Goal: Information Seeking & Learning: Compare options

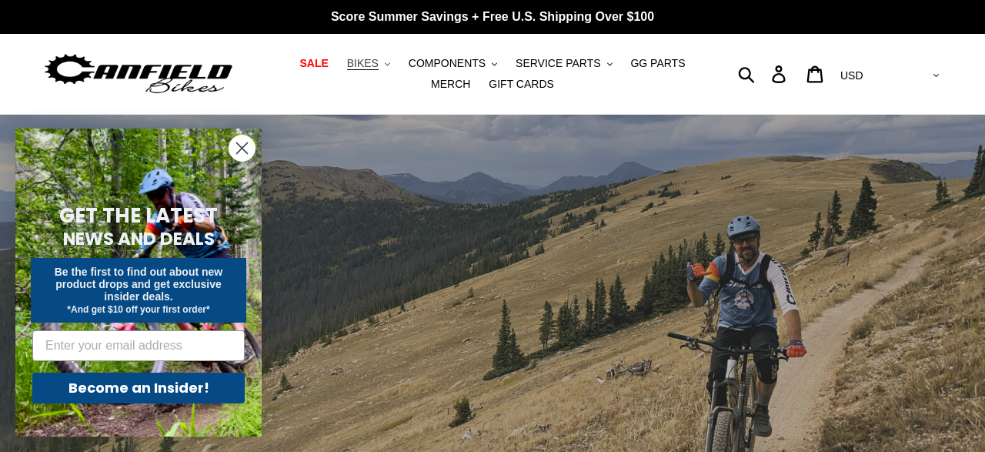
click at [369, 69] on button "BIKES .cls-1{fill:#231f20}" at bounding box center [368, 63] width 59 height 21
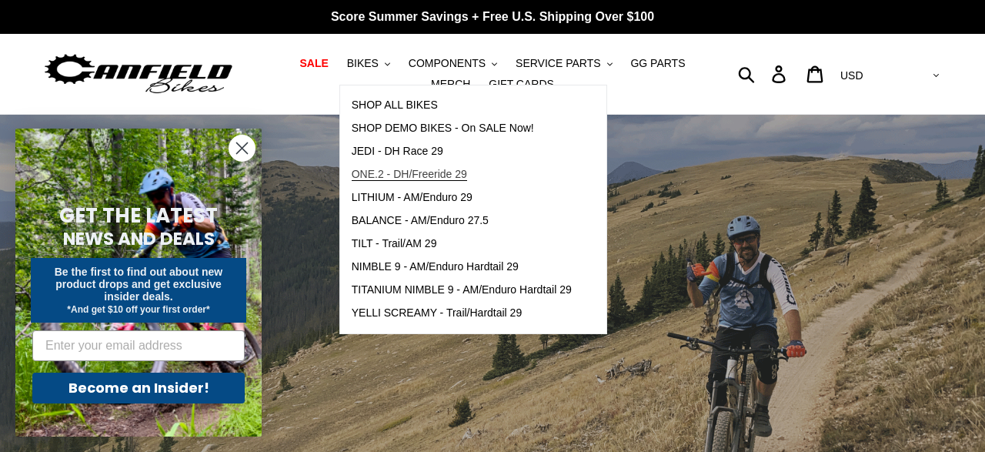
click at [367, 177] on span "ONE.2 - DH/Freeride 29" at bounding box center [409, 174] width 115 height 13
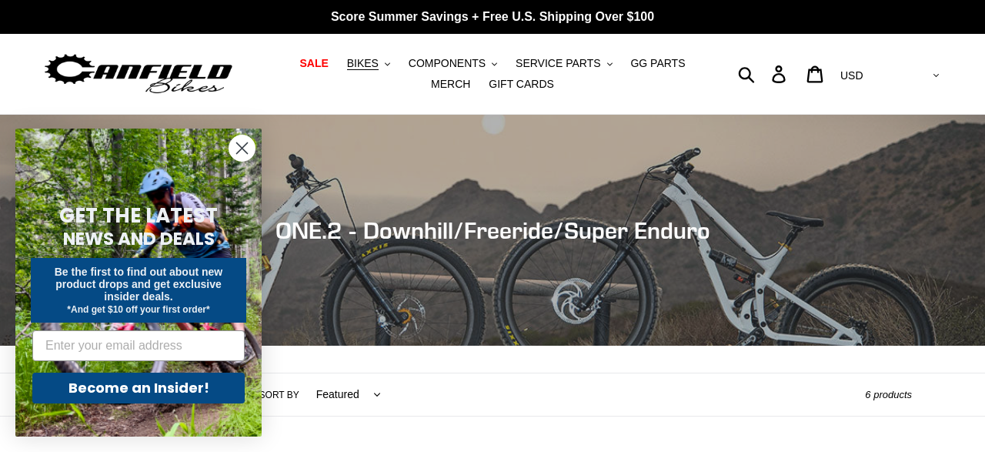
click at [241, 145] on circle "Close dialog" at bounding box center [241, 147] width 25 height 25
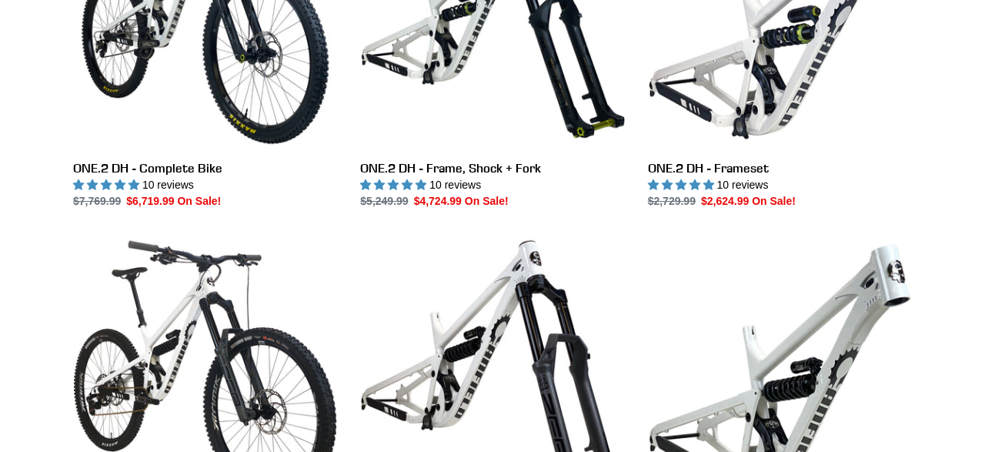
scroll to position [570, 0]
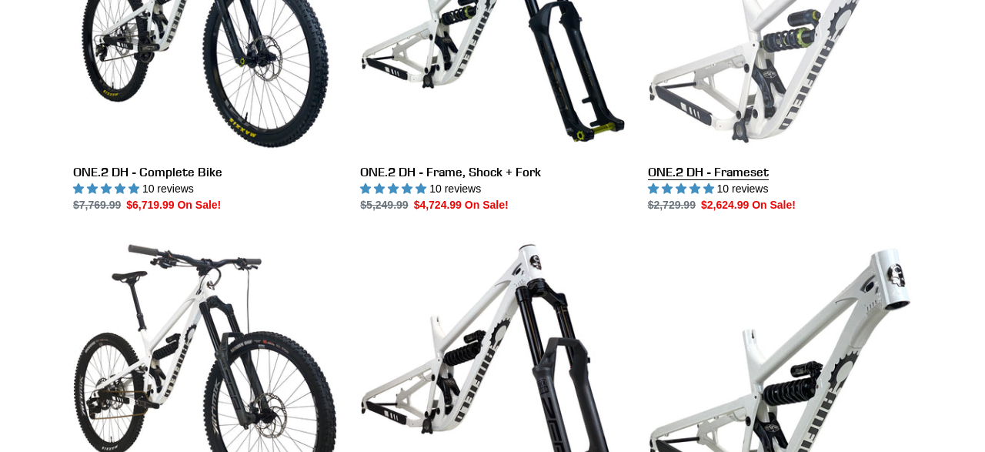
click at [740, 46] on link "ONE.2 DH - Frameset" at bounding box center [780, 51] width 264 height 324
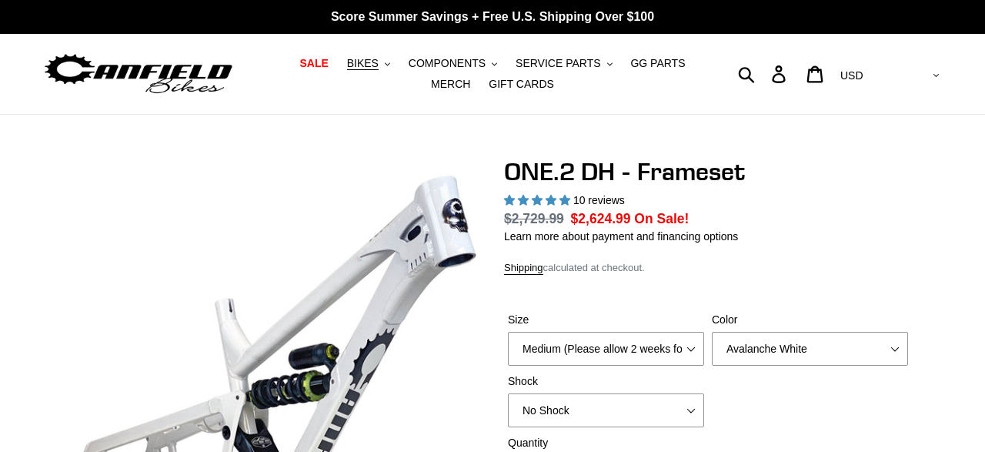
select select "highest-rating"
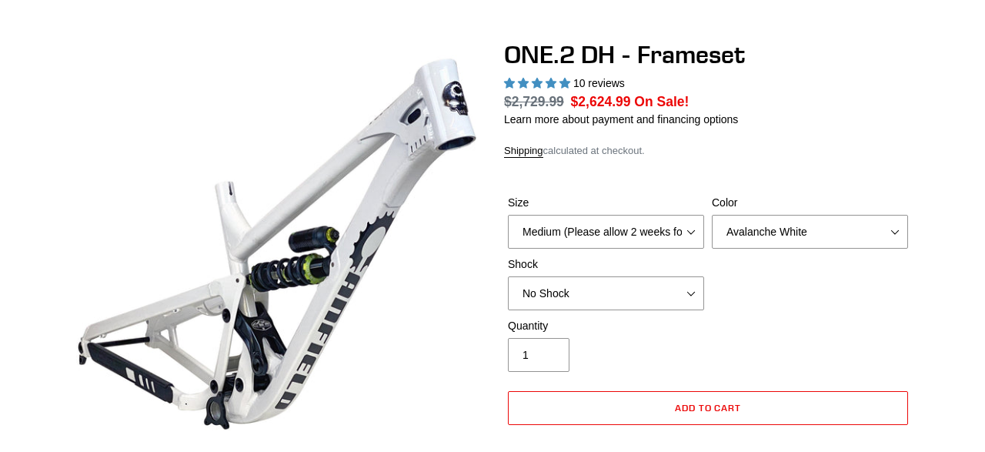
click at [671, 291] on select "No Shock Fox DHX2 Coil RockShox Vivid Coil EXT Storia LOK V3 (Custom Order)" at bounding box center [606, 293] width 196 height 34
click at [508, 277] on select "No Shock Fox DHX2 Coil RockShox Vivid Coil EXT Storia LOK V3 (Custom Order)" at bounding box center [606, 294] width 196 height 34
click at [671, 291] on select "No Shock Fox DHX2 Coil RockShox Vivid Coil EXT Storia LOK V3 (Custom Order)" at bounding box center [606, 294] width 196 height 34
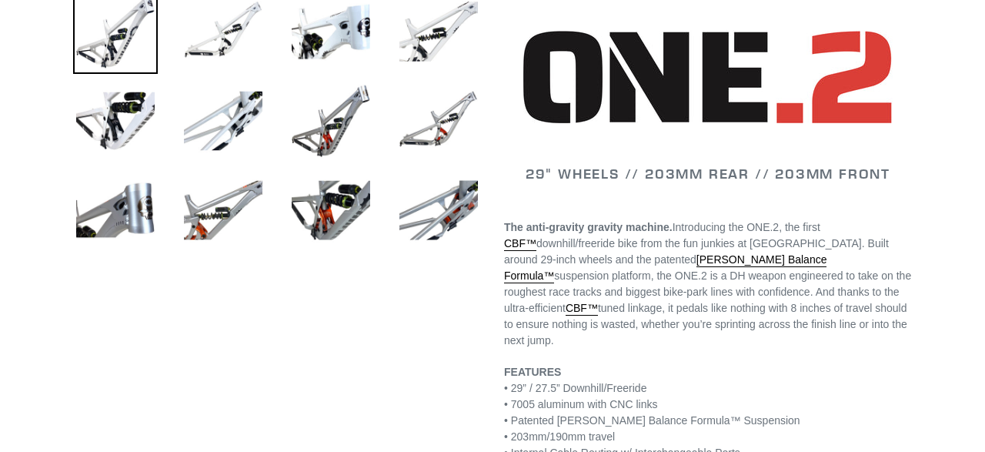
scroll to position [508, 0]
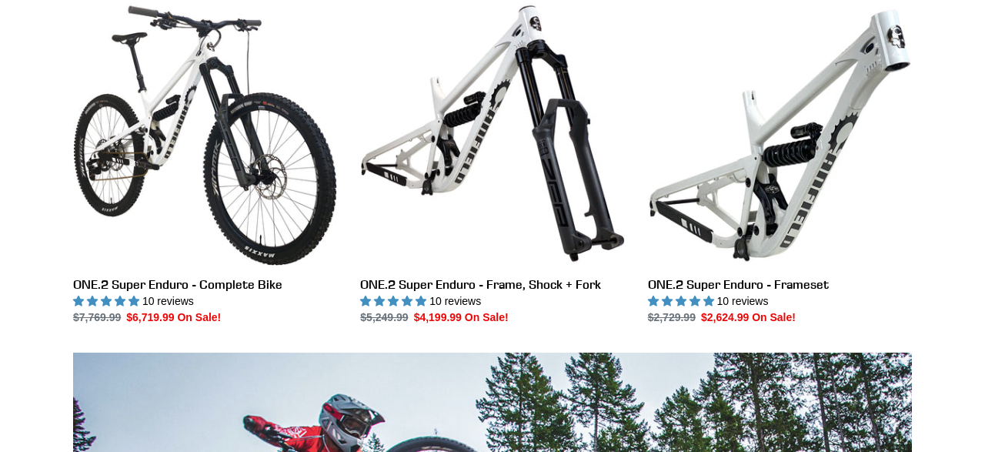
scroll to position [784, 0]
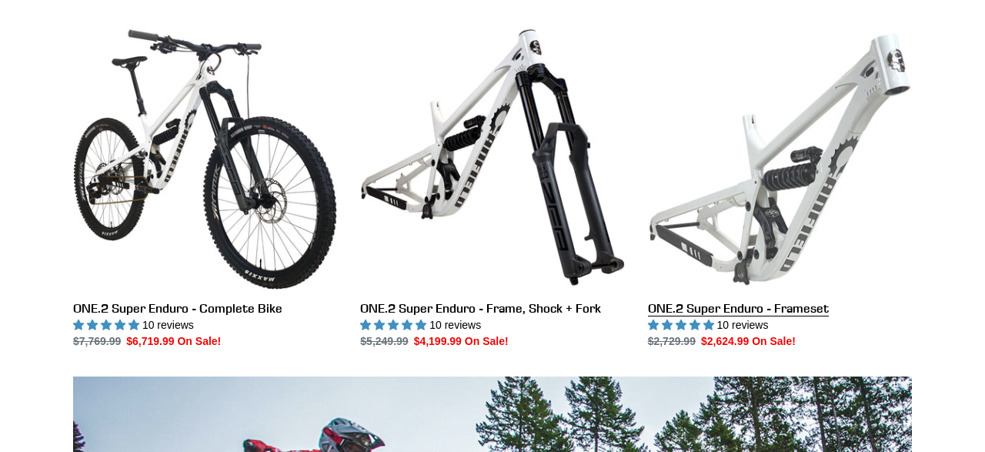
click at [823, 168] on link "ONE.2 Super Enduro - Frameset" at bounding box center [780, 187] width 264 height 324
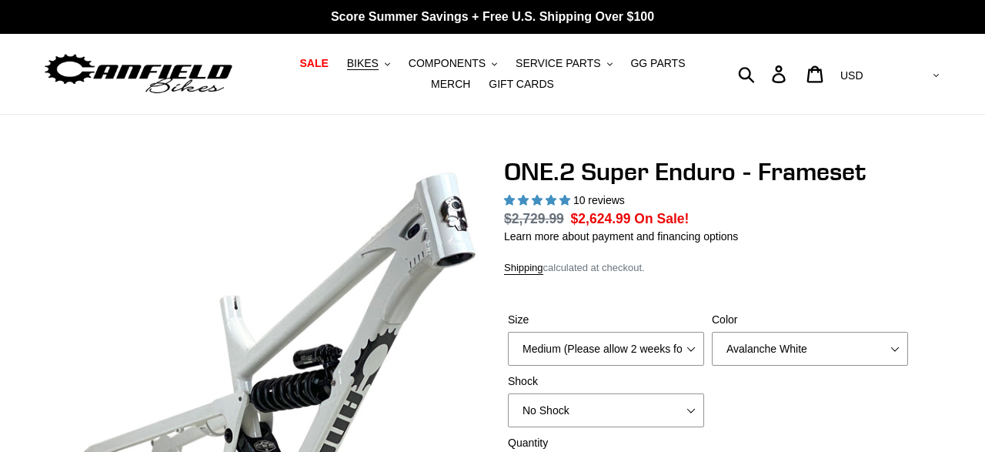
select select "highest-rating"
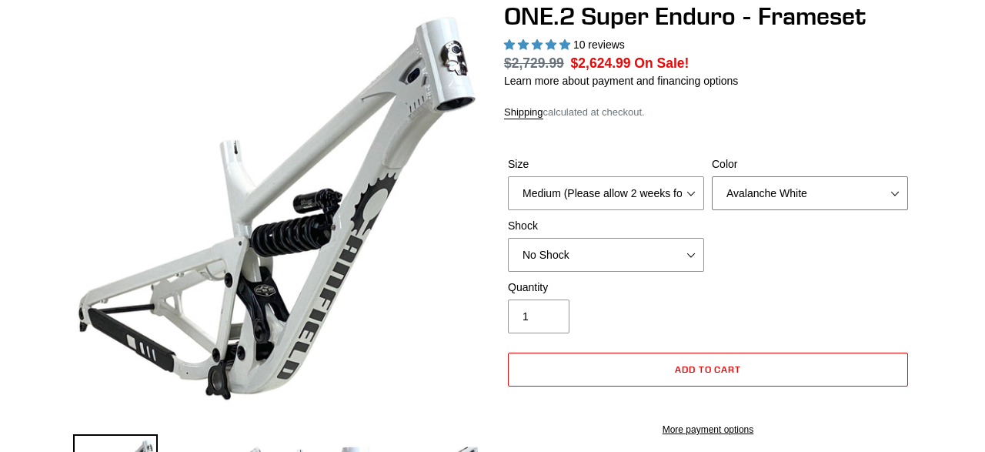
click at [712, 176] on select "Avalanche White Bentonite Grey" at bounding box center [810, 193] width 196 height 34
click at [775, 186] on select "Avalanche White Bentonite Grey" at bounding box center [810, 193] width 196 height 34
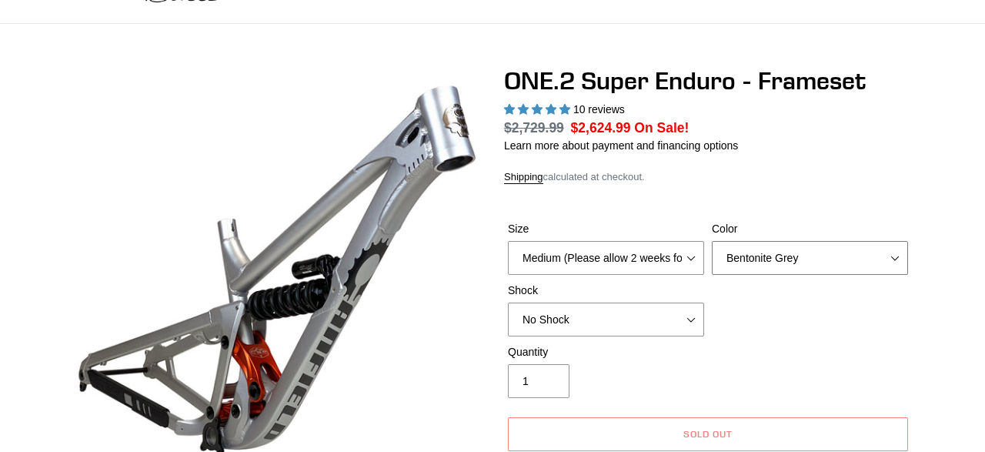
scroll to position [97, 0]
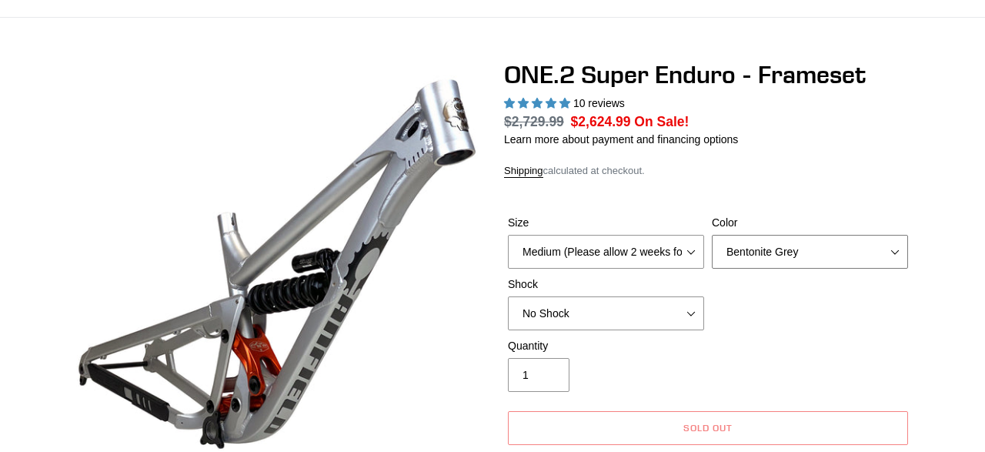
click at [712, 235] on select "Avalanche White Bentonite Grey" at bounding box center [810, 252] width 196 height 34
select select "Avalanche White"
click option "Avalanche White" at bounding box center [0, 0] width 0 height 0
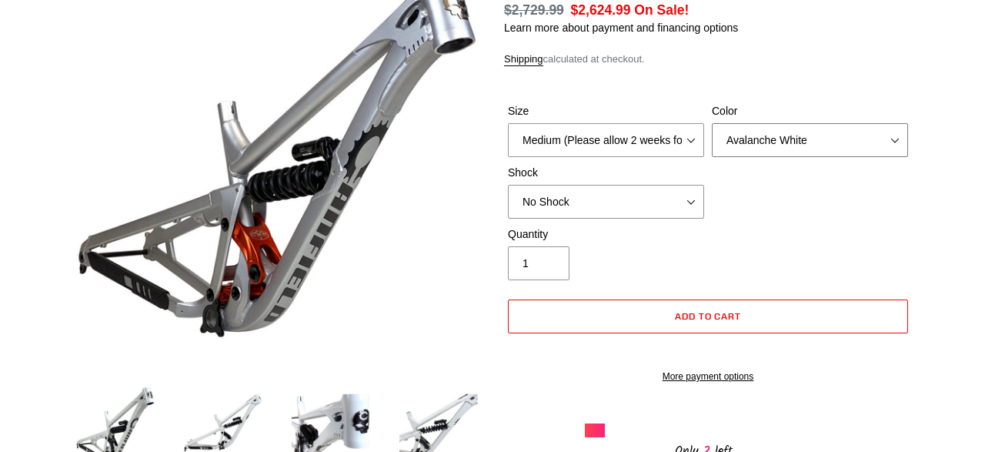
scroll to position [203, 0]
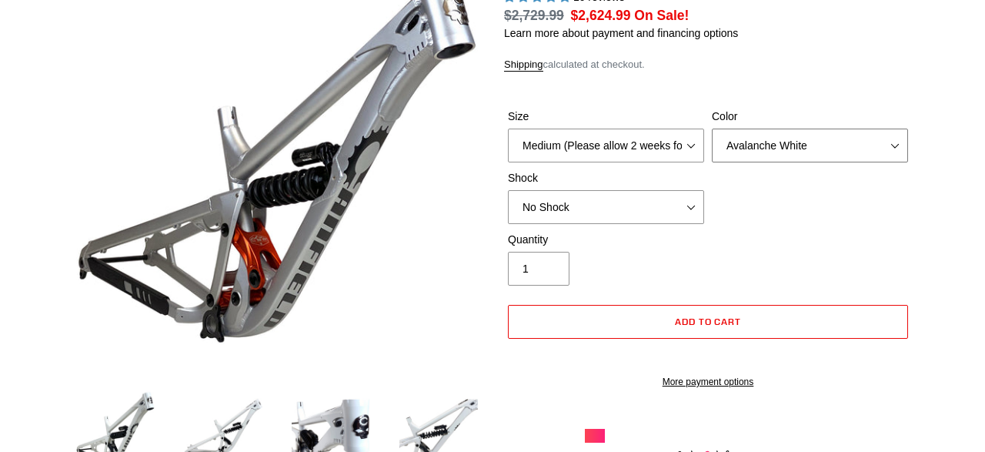
click at [712, 129] on select "Avalanche White Bentonite Grey" at bounding box center [810, 146] width 196 height 34
click at [327, 431] on img at bounding box center [331, 428] width 85 height 85
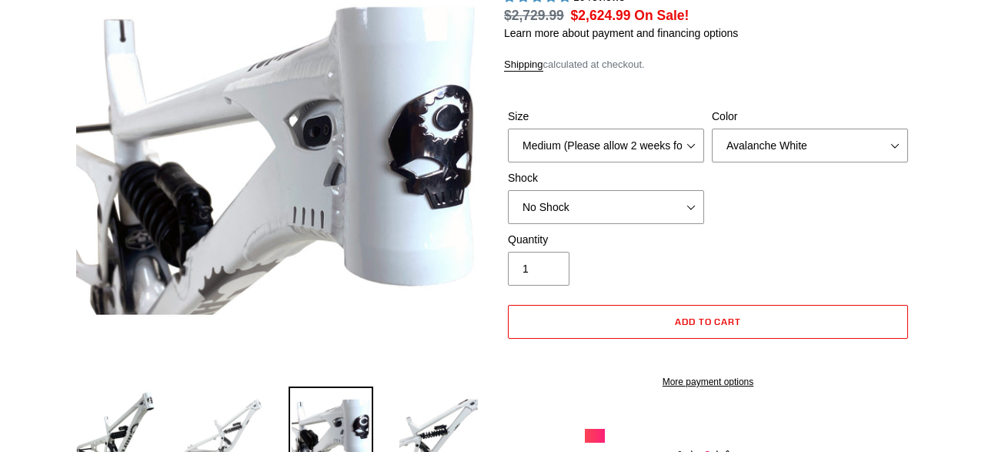
click at [215, 426] on img at bounding box center [223, 428] width 85 height 85
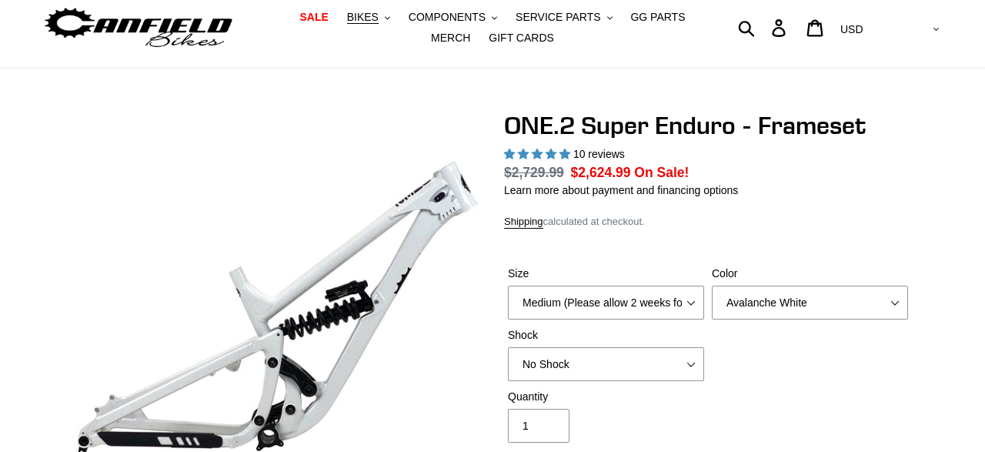
scroll to position [40, 0]
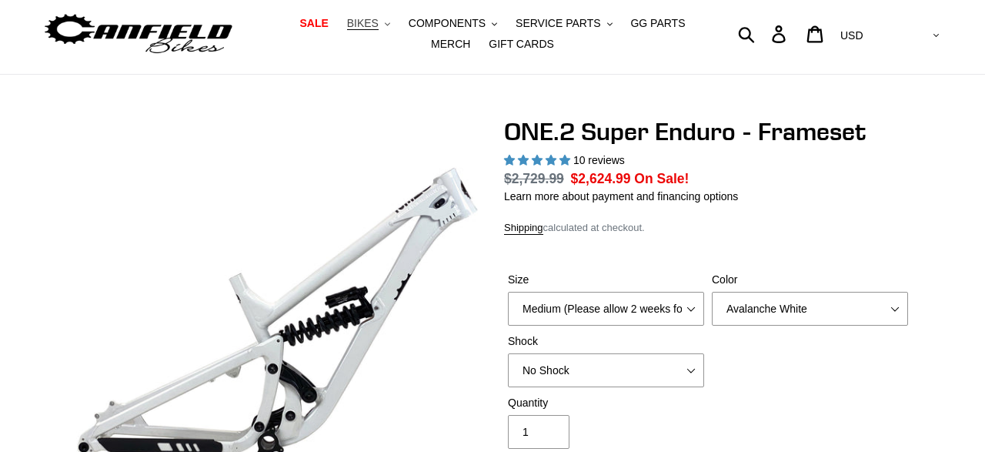
click at [364, 22] on button "BIKES .cls-1{fill:#231f20}" at bounding box center [368, 23] width 59 height 21
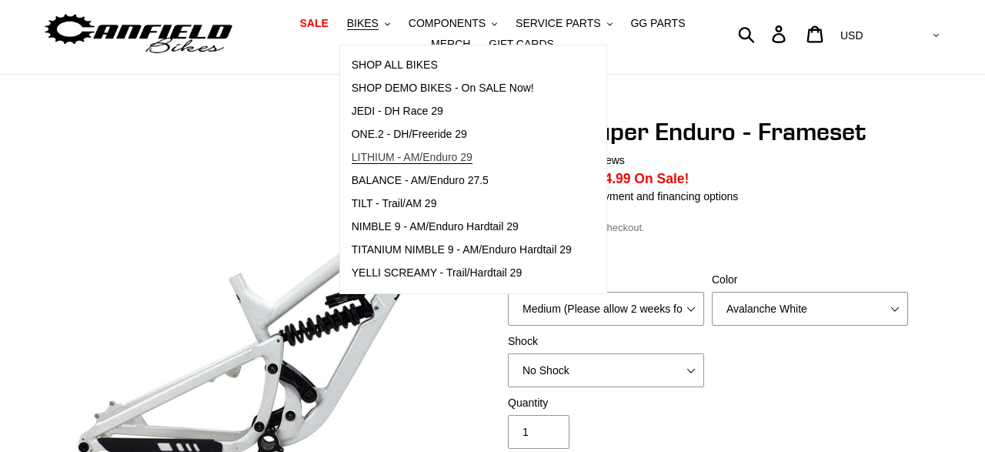
click at [366, 152] on span "LITHIUM - AM/Enduro 29" at bounding box center [412, 157] width 121 height 13
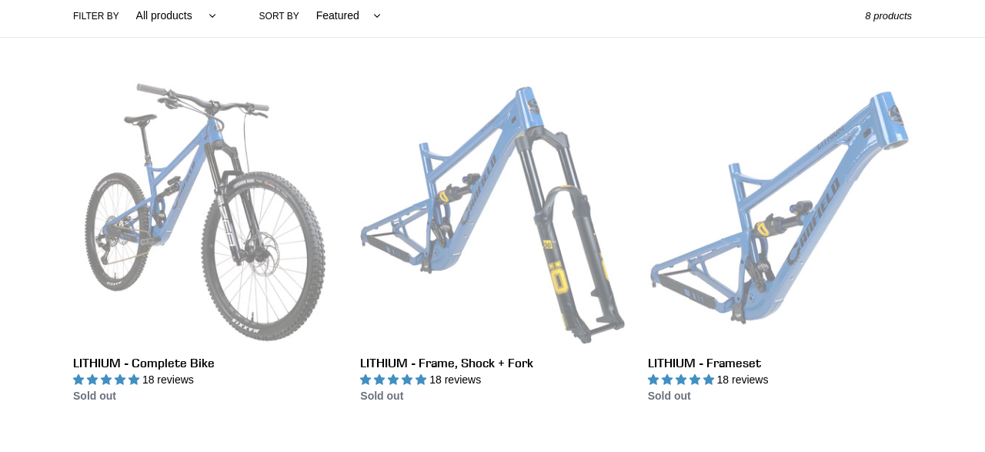
scroll to position [365, 0]
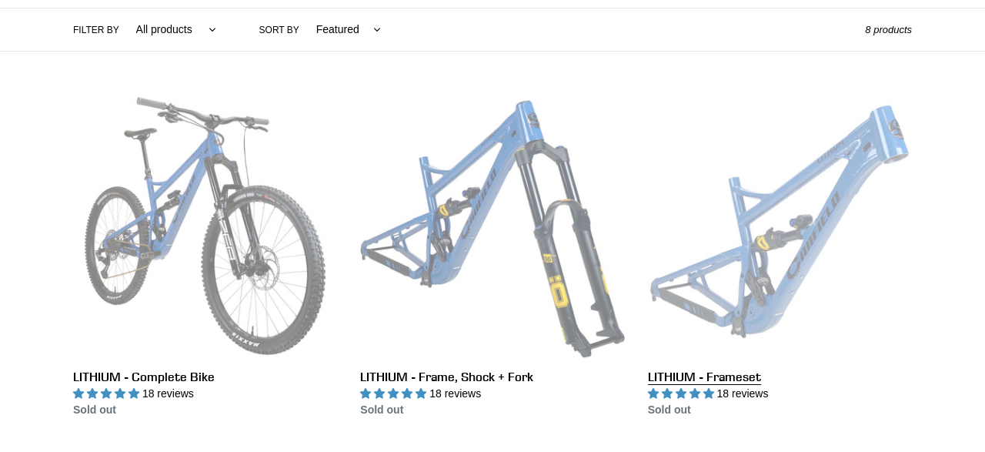
click at [762, 188] on link "LITHIUM - Frameset" at bounding box center [780, 256] width 264 height 324
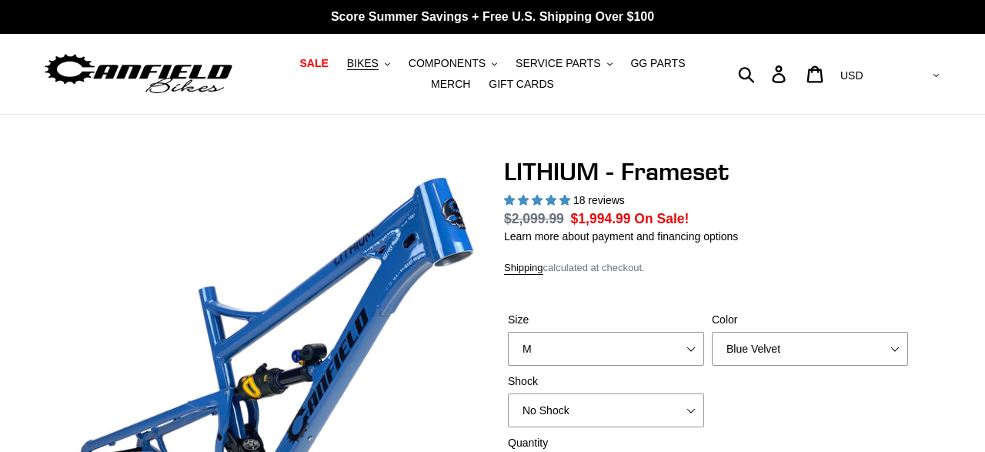
select select "M"
select select "highest-rating"
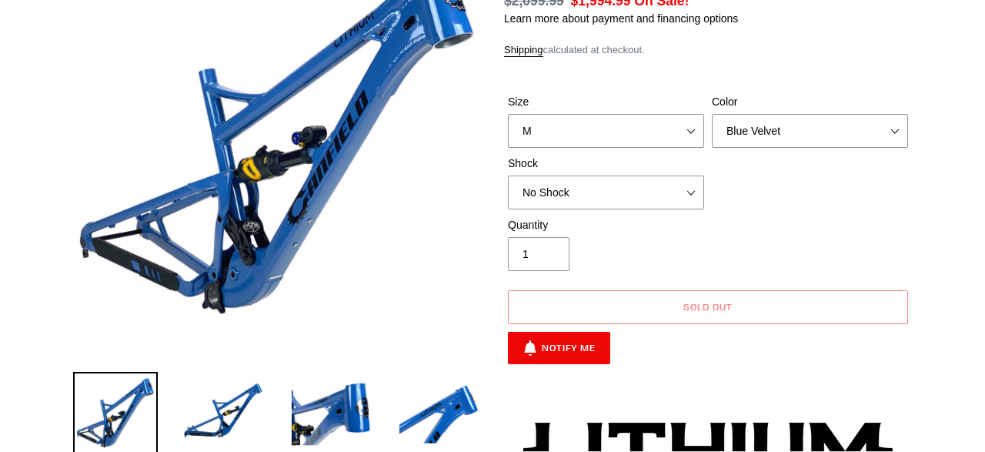
select select "L"
click option "L" at bounding box center [0, 0] width 0 height 0
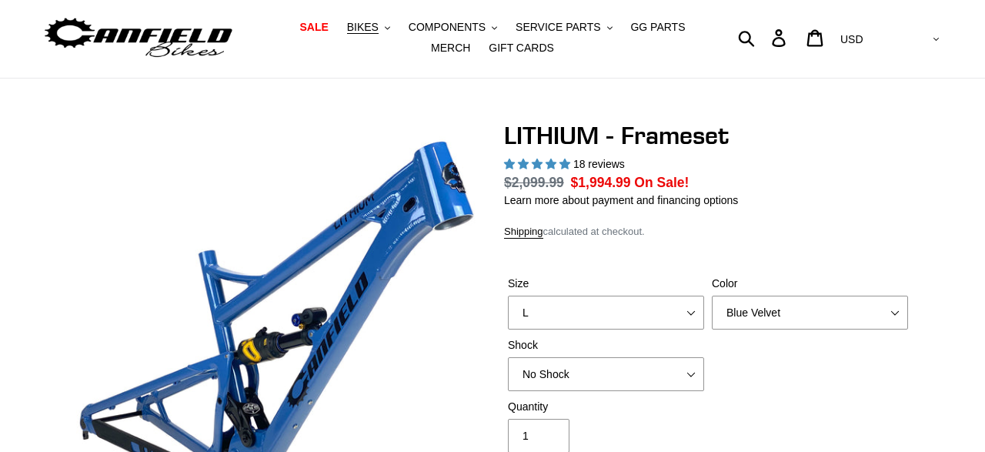
scroll to position [43, 0]
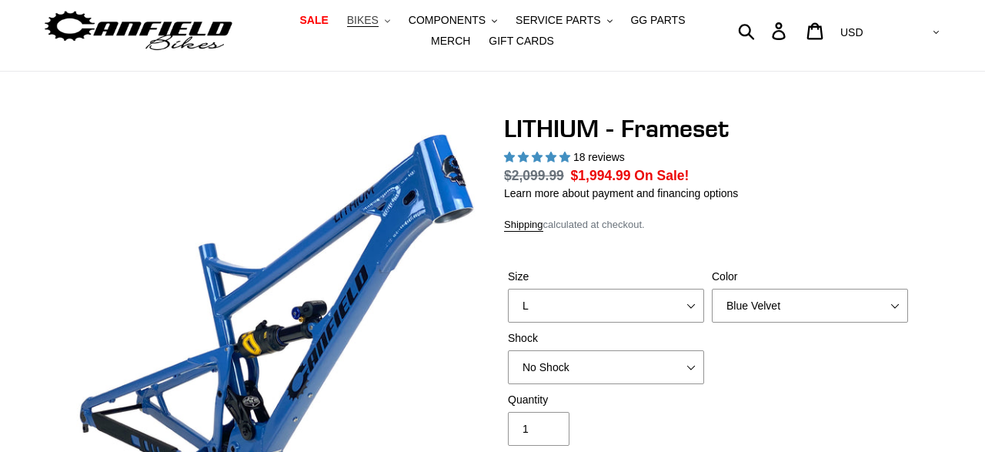
click at [385, 22] on icon ".cls-1{fill:#231f20}" at bounding box center [387, 20] width 5 height 5
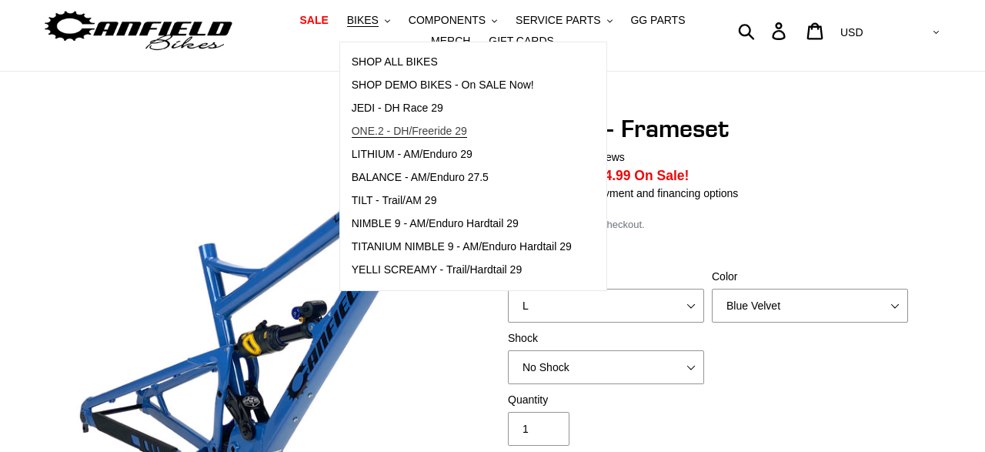
click at [375, 128] on span "ONE.2 - DH/Freeride 29" at bounding box center [409, 131] width 115 height 13
